Goal: Check status

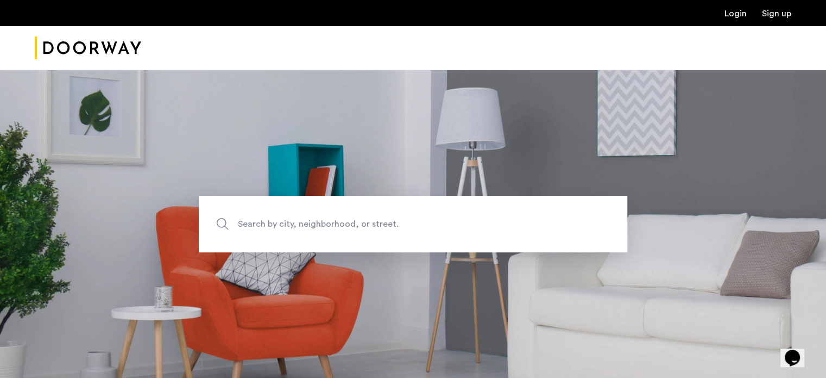
click at [744, 9] on link "Login" at bounding box center [736, 13] width 22 height 9
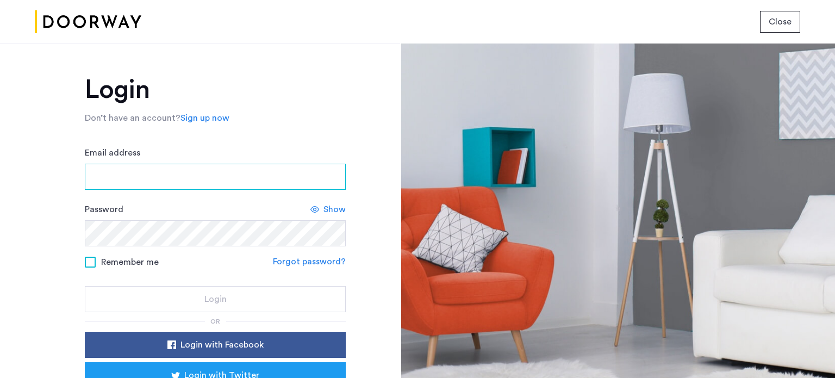
click at [200, 174] on input "Email address" at bounding box center [215, 177] width 261 height 26
type input "**********"
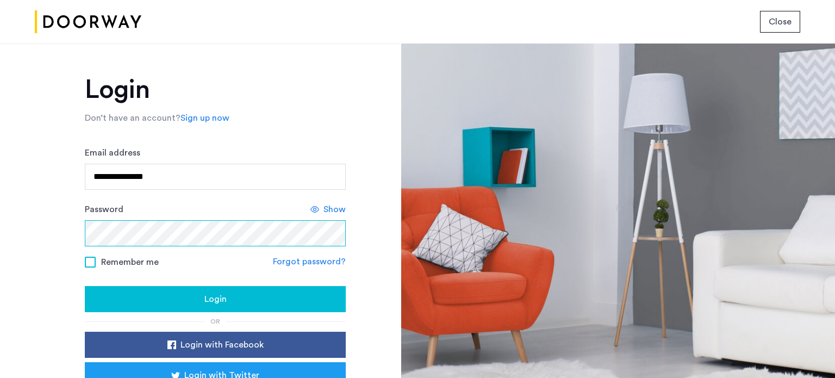
click at [85, 286] on button "Login" at bounding box center [215, 299] width 261 height 26
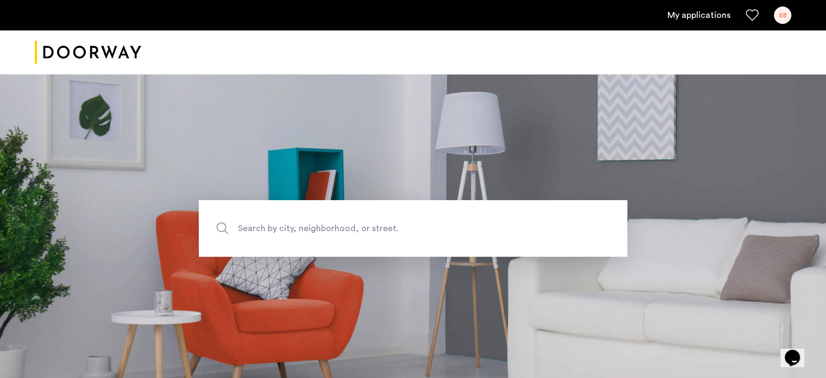
click at [674, 15] on link "My applications" at bounding box center [699, 15] width 63 height 13
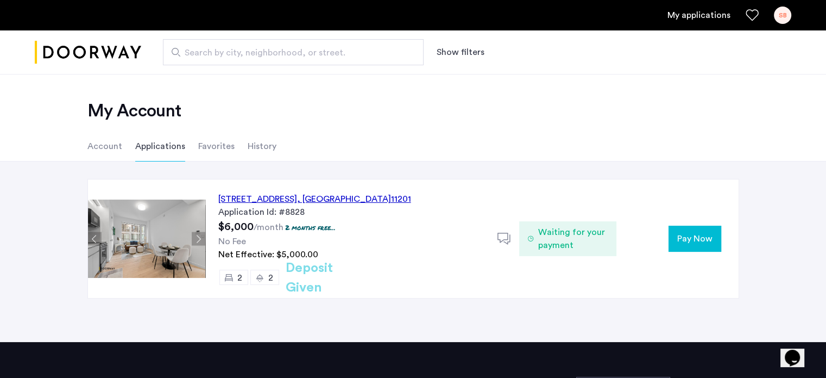
click at [686, 241] on span "Pay Now" at bounding box center [695, 238] width 35 height 13
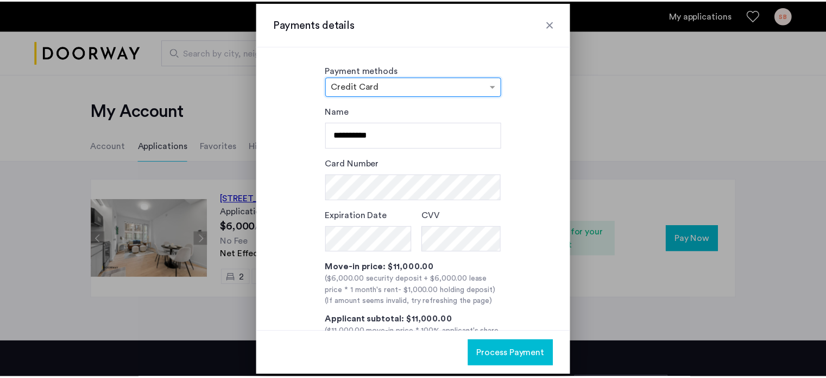
scroll to position [70, 0]
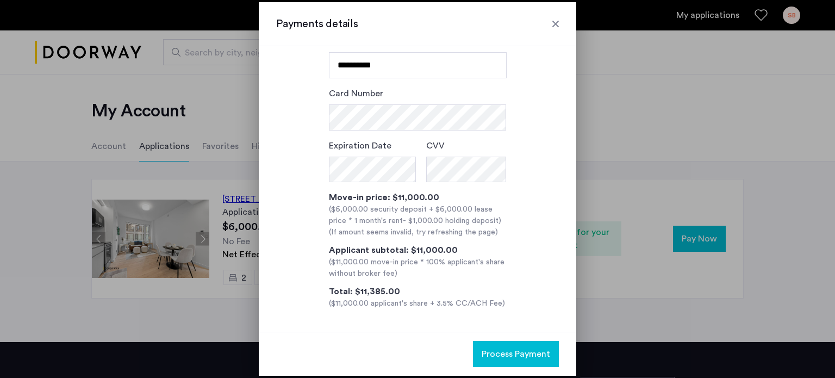
click at [554, 23] on div at bounding box center [555, 23] width 11 height 11
